Goal: Find specific page/section: Find specific page/section

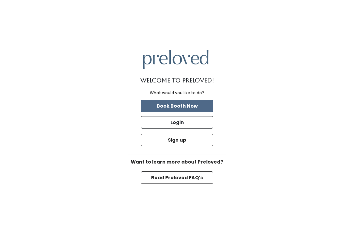
click at [164, 128] on button "Login" at bounding box center [177, 122] width 72 height 12
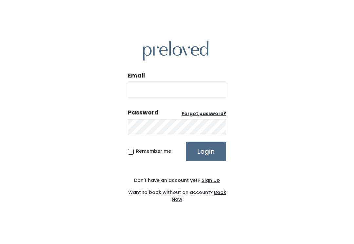
click at [136, 98] on input "Email" at bounding box center [177, 90] width 98 height 16
type input "[DOMAIN_NAME][EMAIL_ADDRESS][DOMAIN_NAME]"
click at [206, 159] on input "Login" at bounding box center [206, 152] width 40 height 20
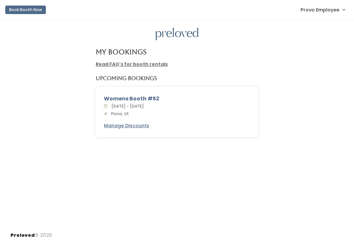
click at [315, 14] on link "Provo Employee" at bounding box center [322, 10] width 57 height 14
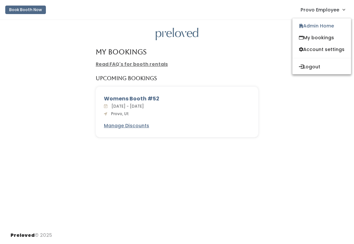
click at [306, 22] on link "Admin Home" at bounding box center [321, 26] width 59 height 12
